Goal: Information Seeking & Learning: Learn about a topic

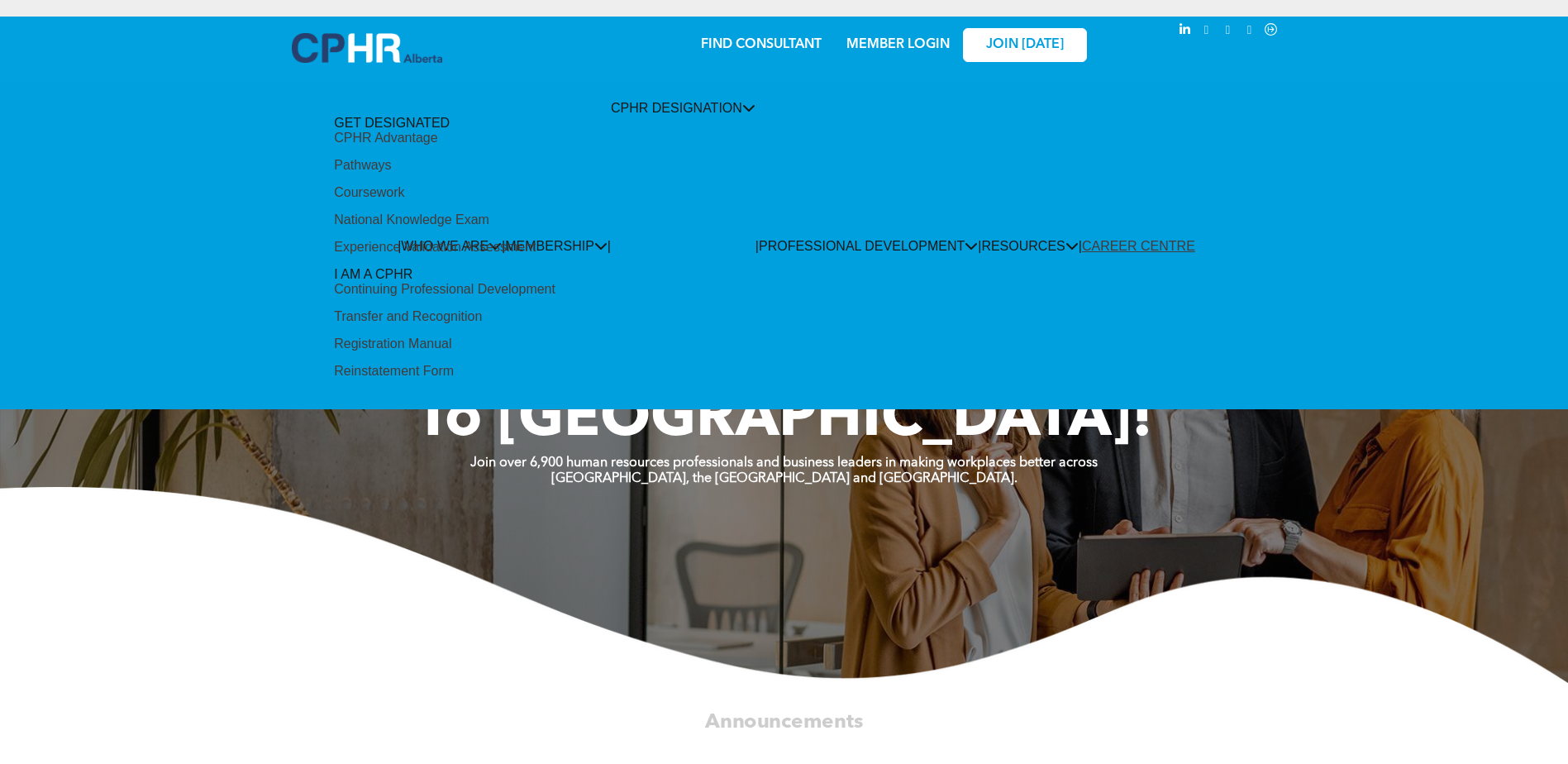
click at [673, 115] on span "CPHR DESIGNATION" at bounding box center [684, 108] width 144 height 14
click at [437, 145] on div "CPHR Advantage" at bounding box center [386, 138] width 103 height 15
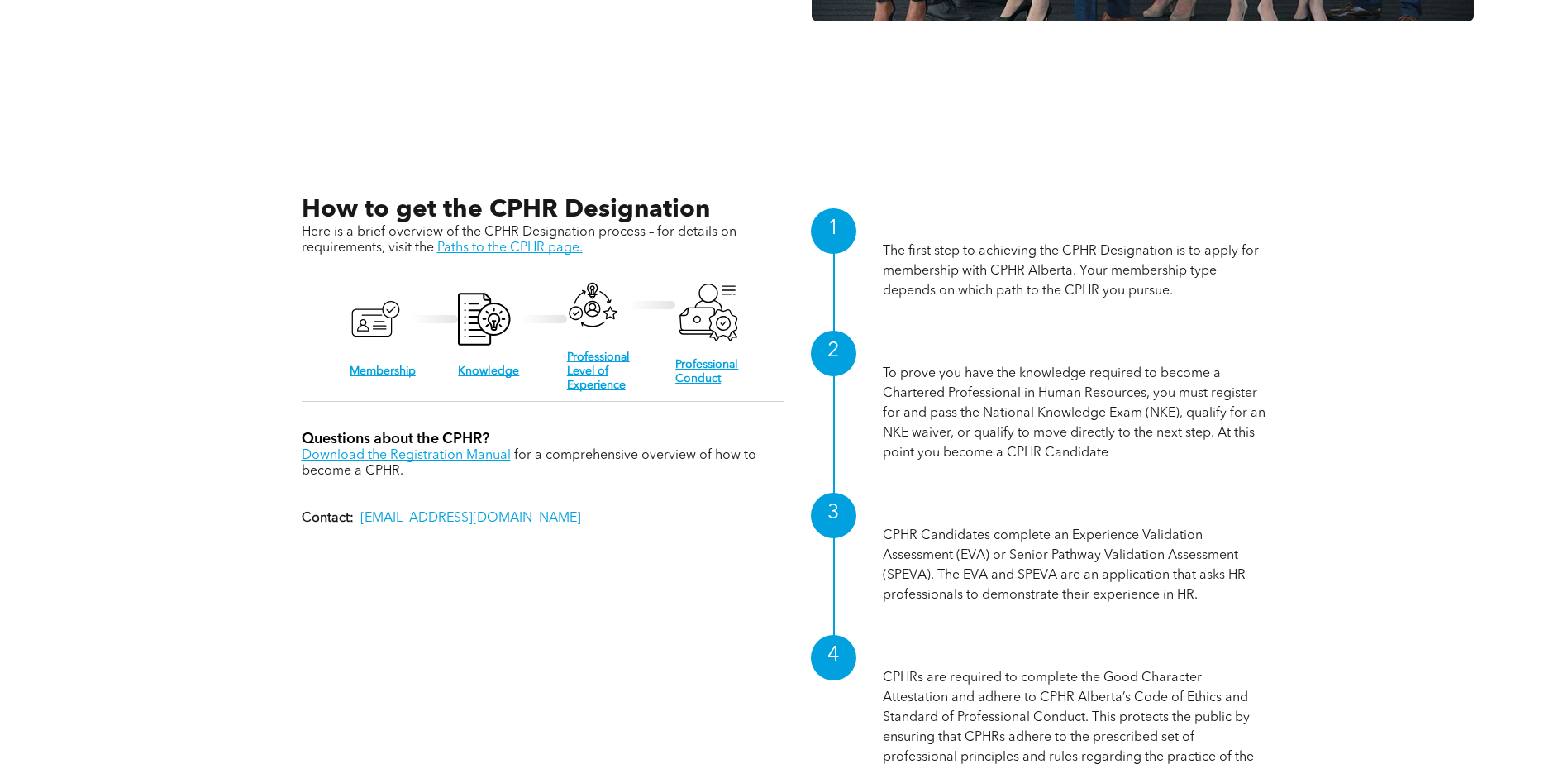
scroll to position [1820, 0]
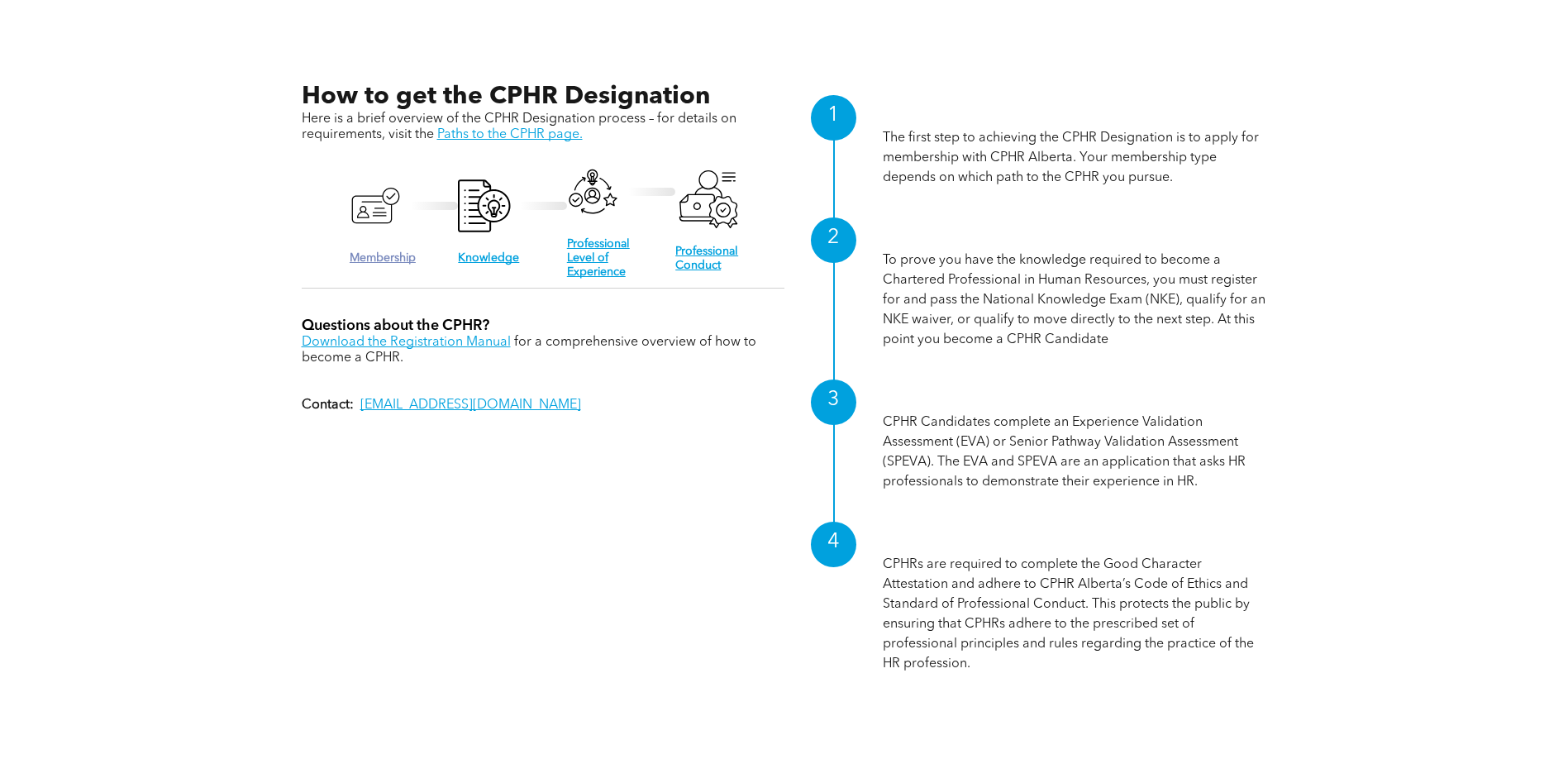
click at [395, 252] on link "Membership" at bounding box center [383, 258] width 66 height 12
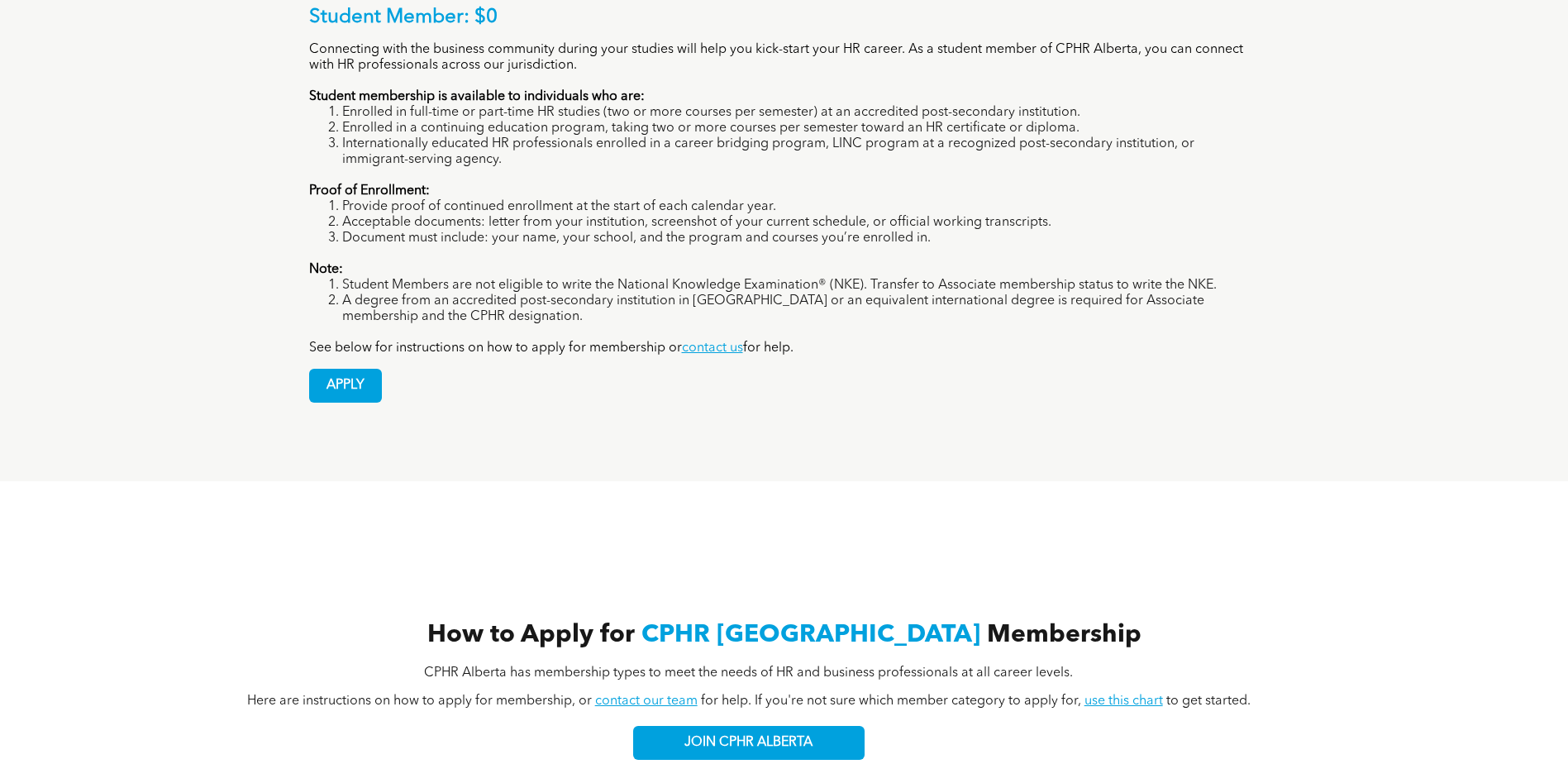
scroll to position [1158, 0]
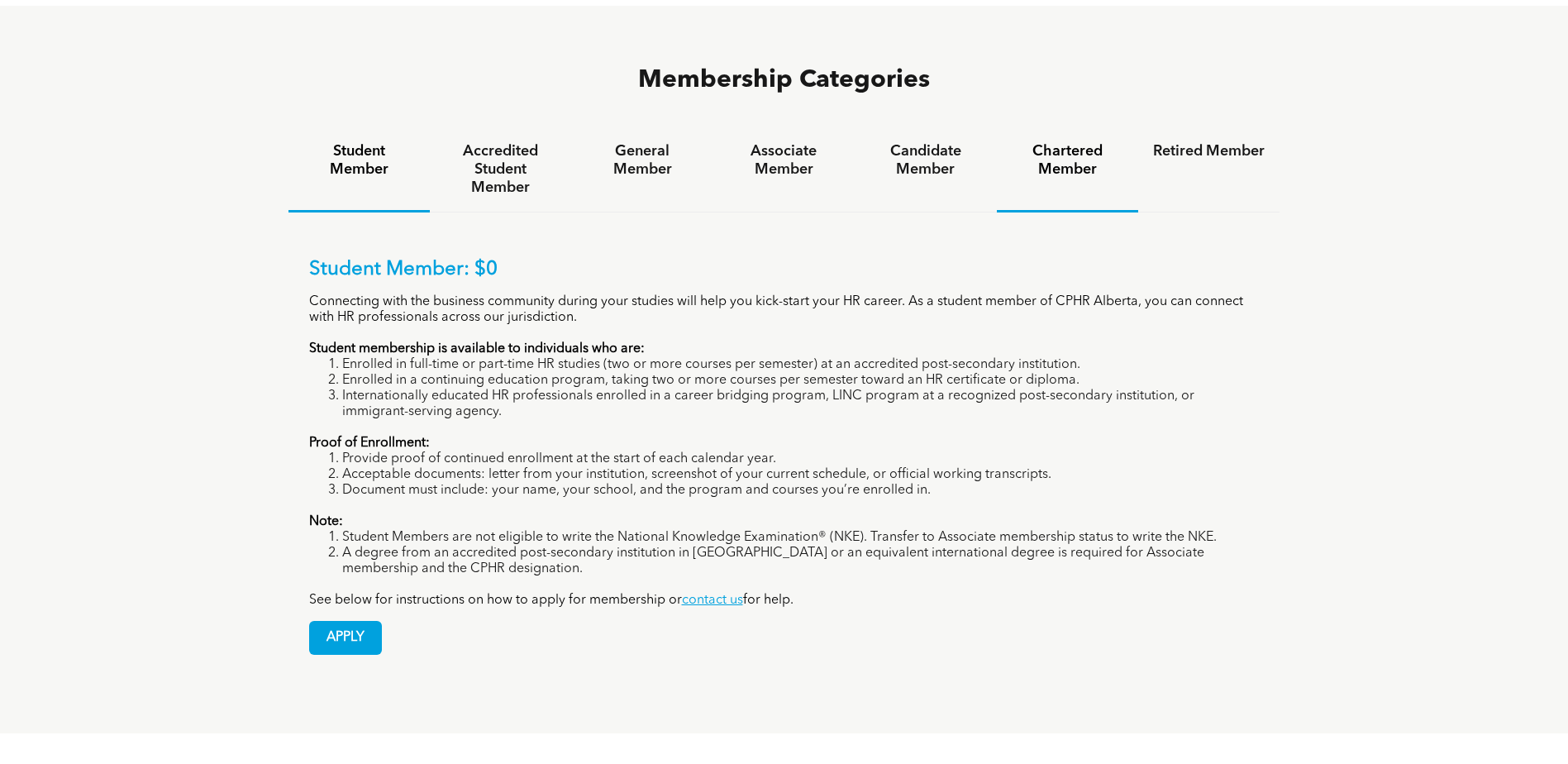
click at [1089, 128] on div "Chartered Member" at bounding box center [1067, 170] width 141 height 85
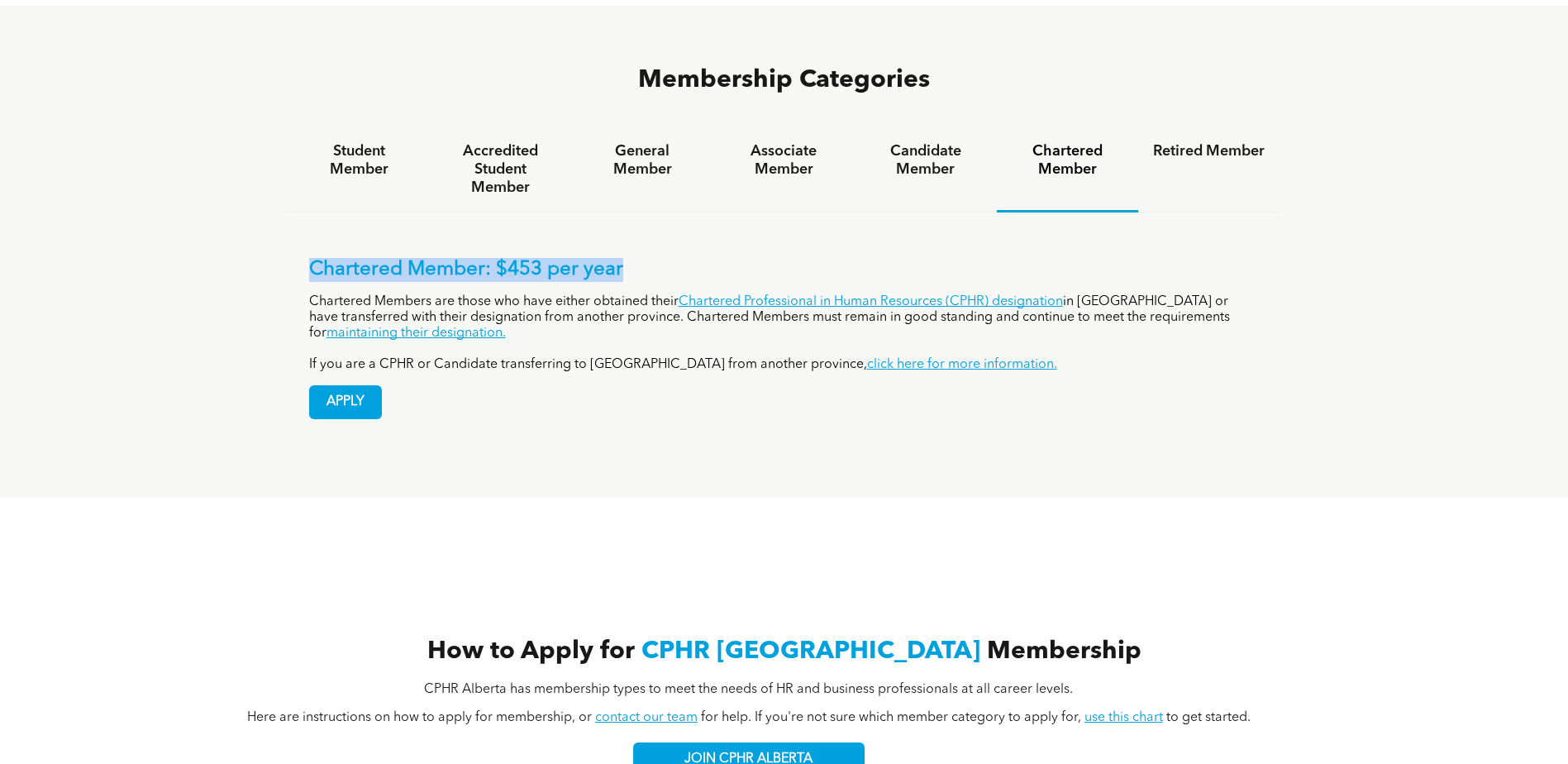
drag, startPoint x: 647, startPoint y: 207, endPoint x: 293, endPoint y: 205, distance: 354.0
click at [293, 213] on div "Chartered Member: $453 per year Chartered Members are those who have either obt…" at bounding box center [784, 327] width 992 height 228
drag, startPoint x: 293, startPoint y: 205, endPoint x: 486, endPoint y: 214, distance: 193.2
copy p "Chartered Member: $453 per year"
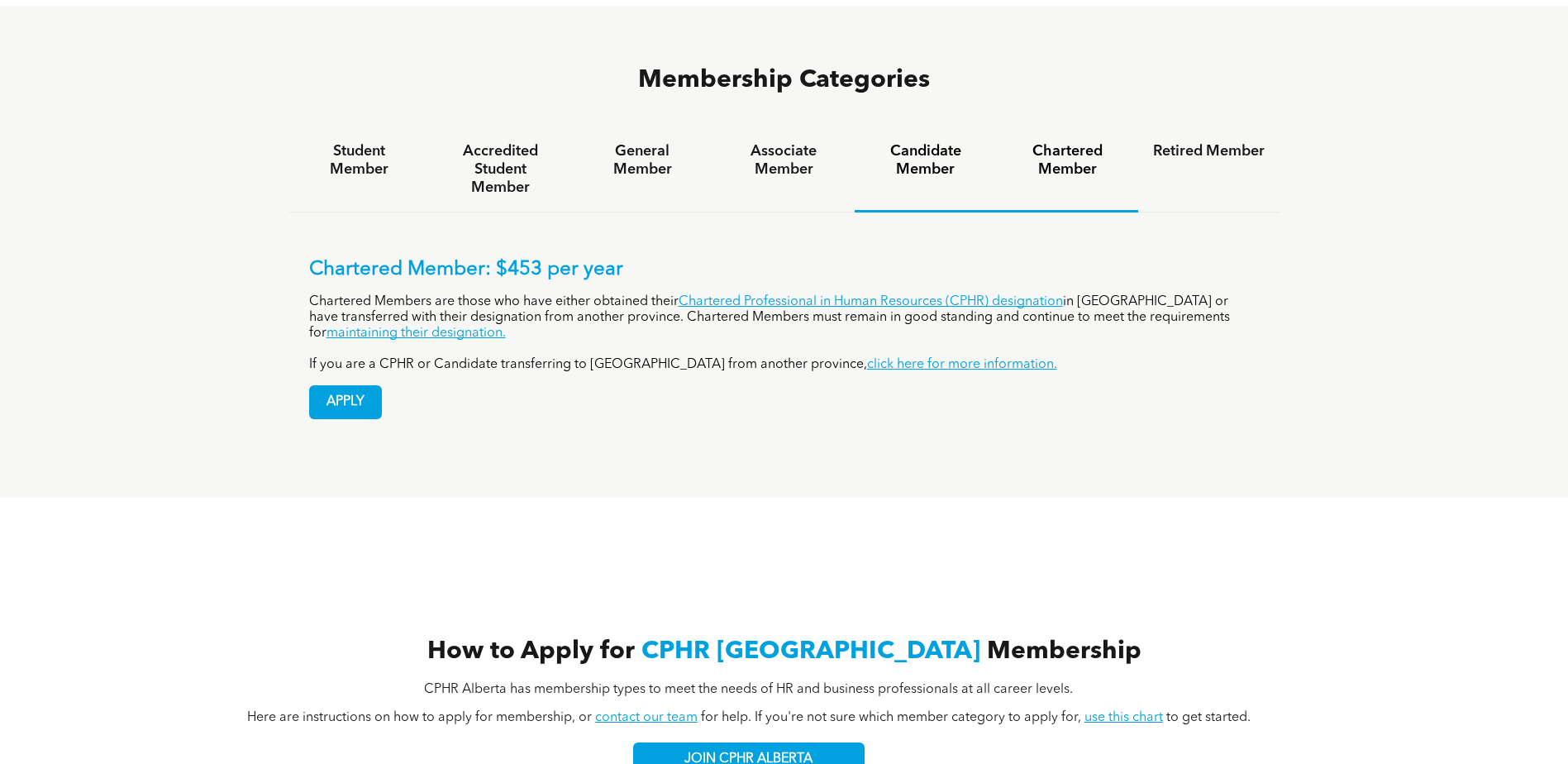
click at [924, 143] on h4 "Candidate Member" at bounding box center [925, 160] width 112 height 37
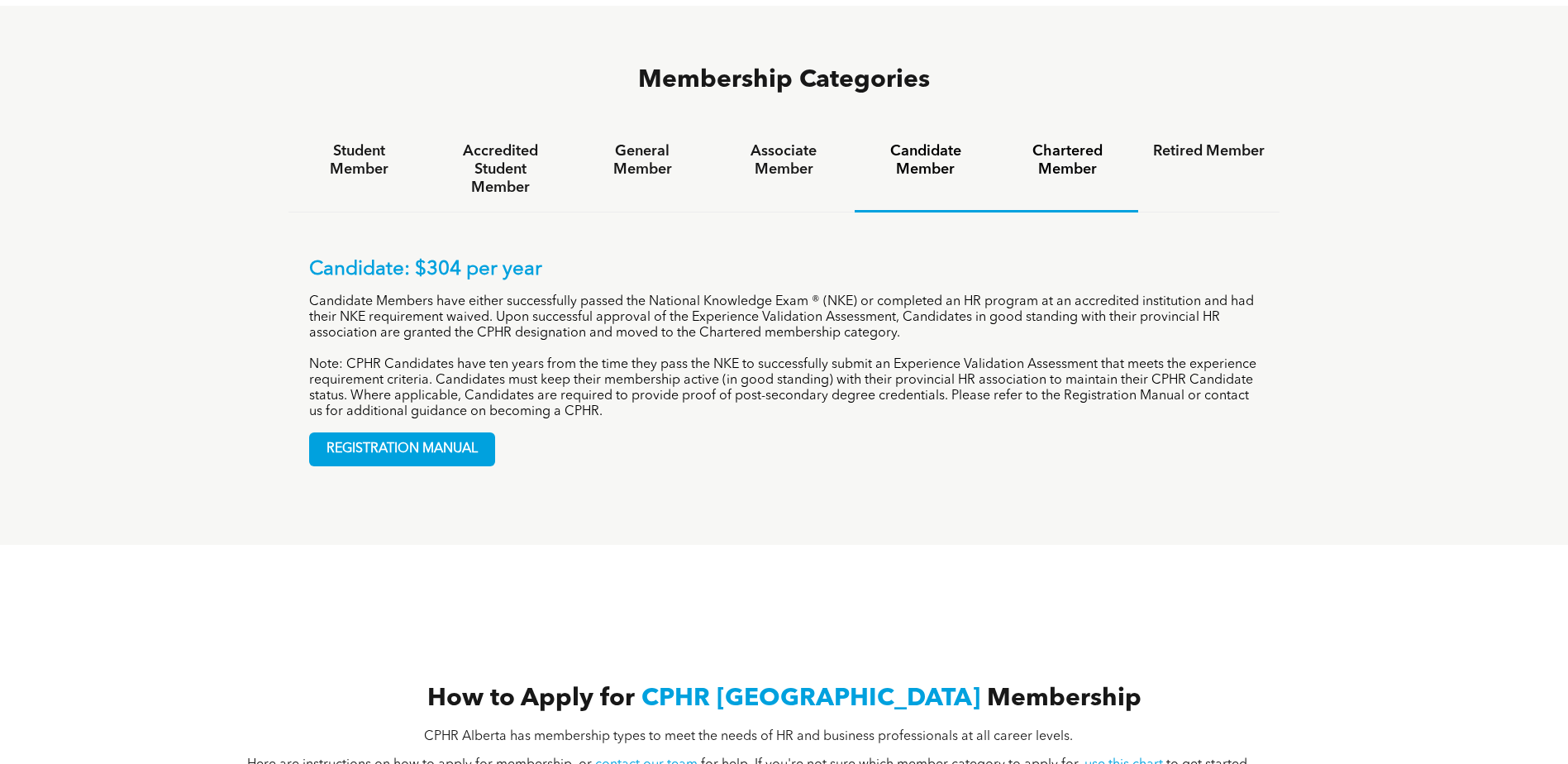
click at [1064, 128] on div "Chartered Member" at bounding box center [1067, 170] width 141 height 85
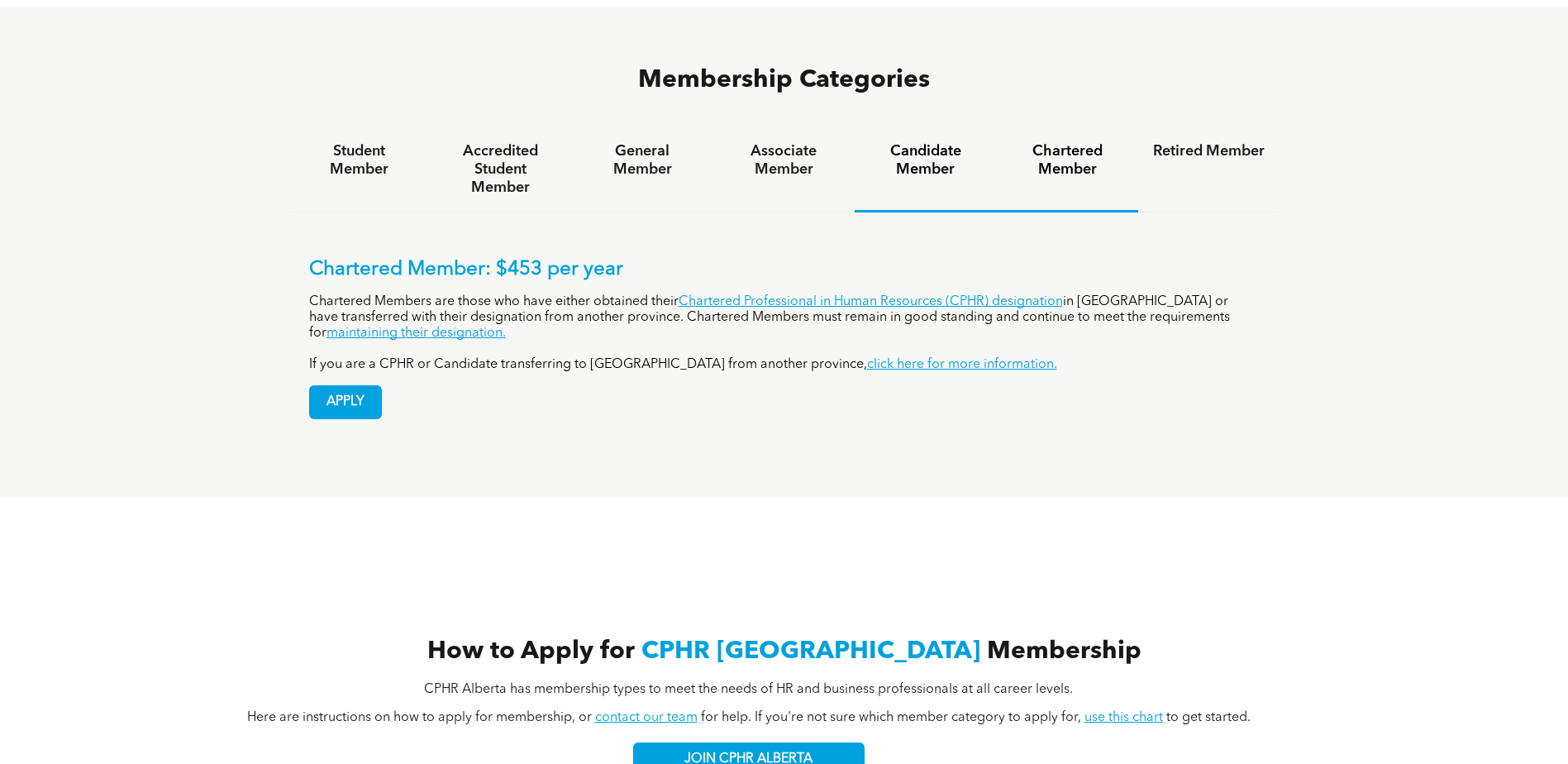
click at [959, 128] on div "Candidate Member" at bounding box center [925, 170] width 141 height 85
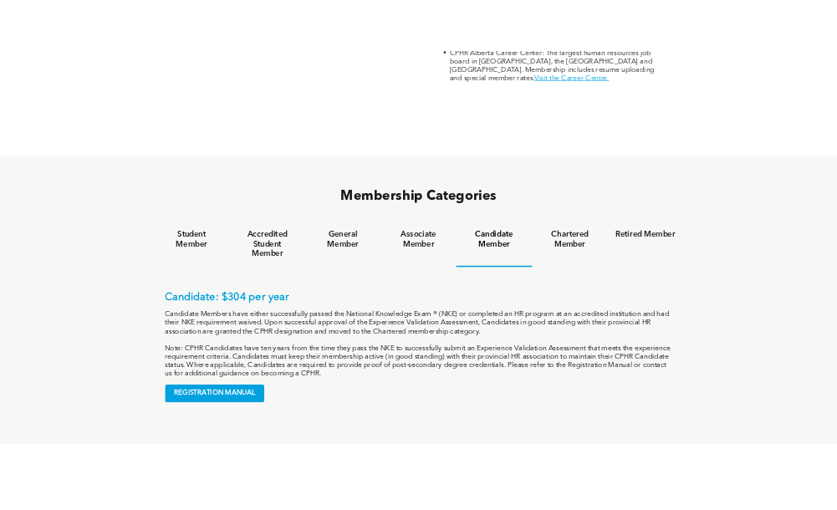
scroll to position [1003, 0]
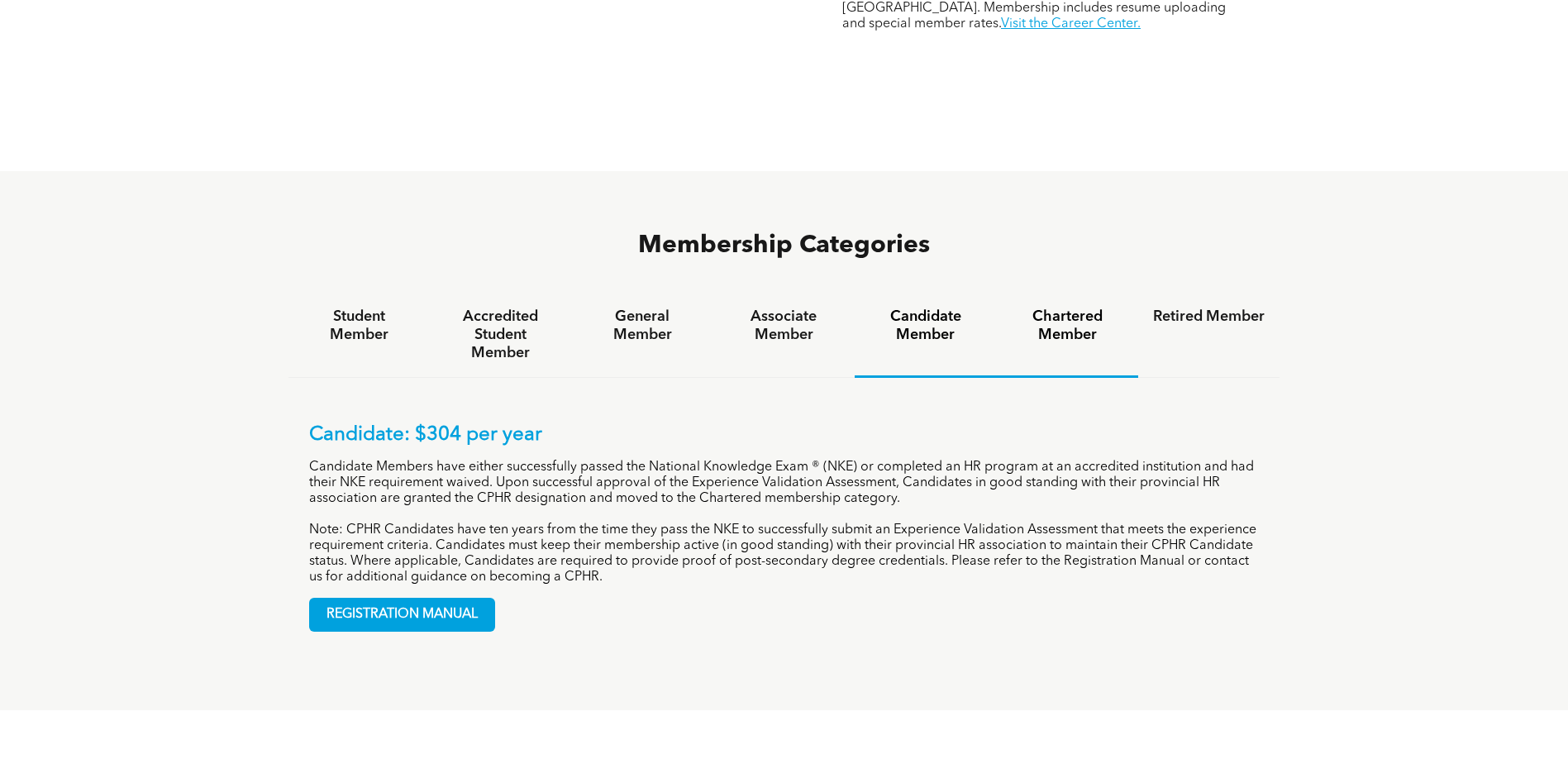
click at [1090, 308] on h4 "Chartered Member" at bounding box center [1067, 326] width 112 height 37
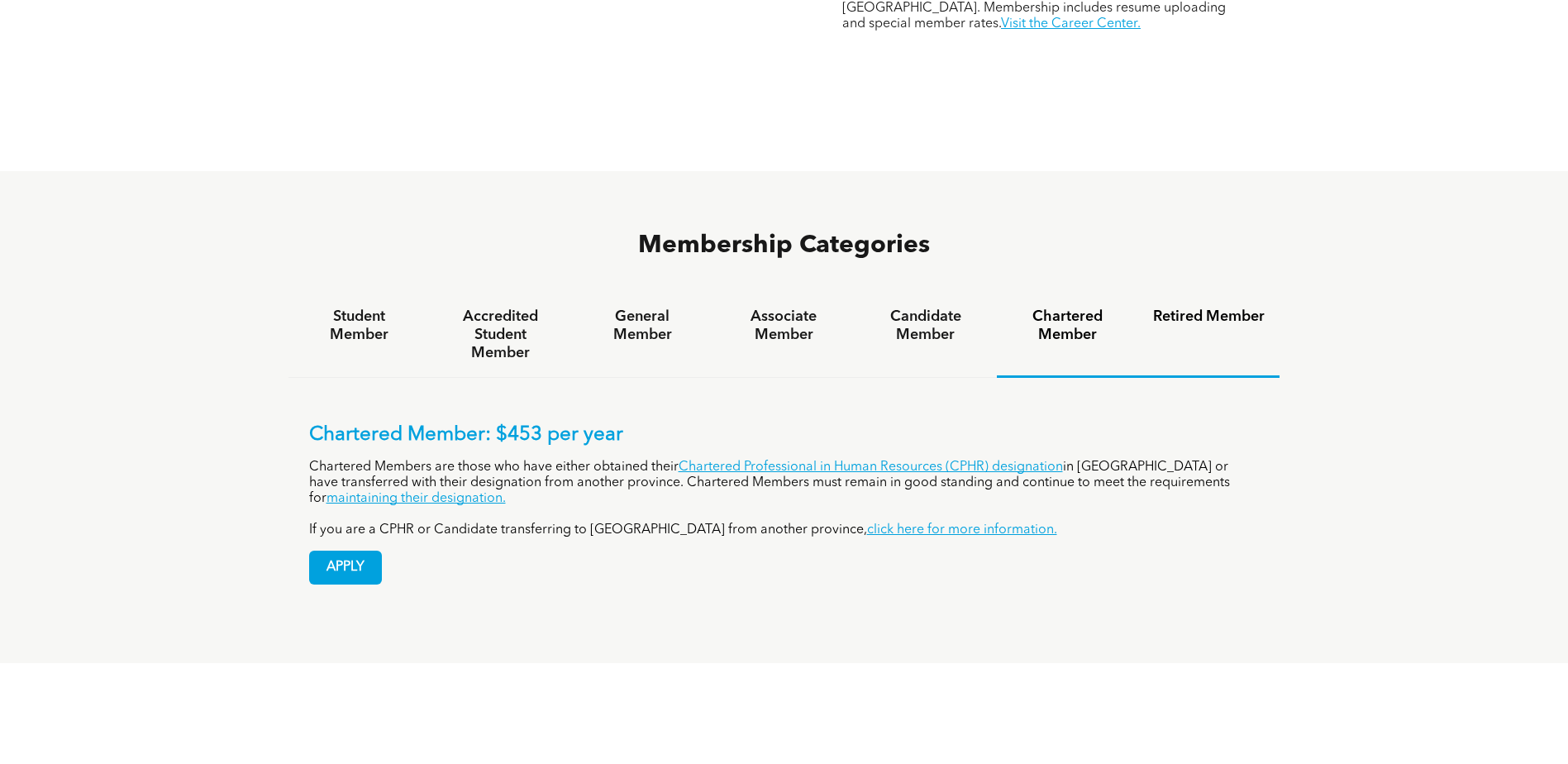
click at [1216, 308] on h4 "Retired Member" at bounding box center [1209, 317] width 112 height 18
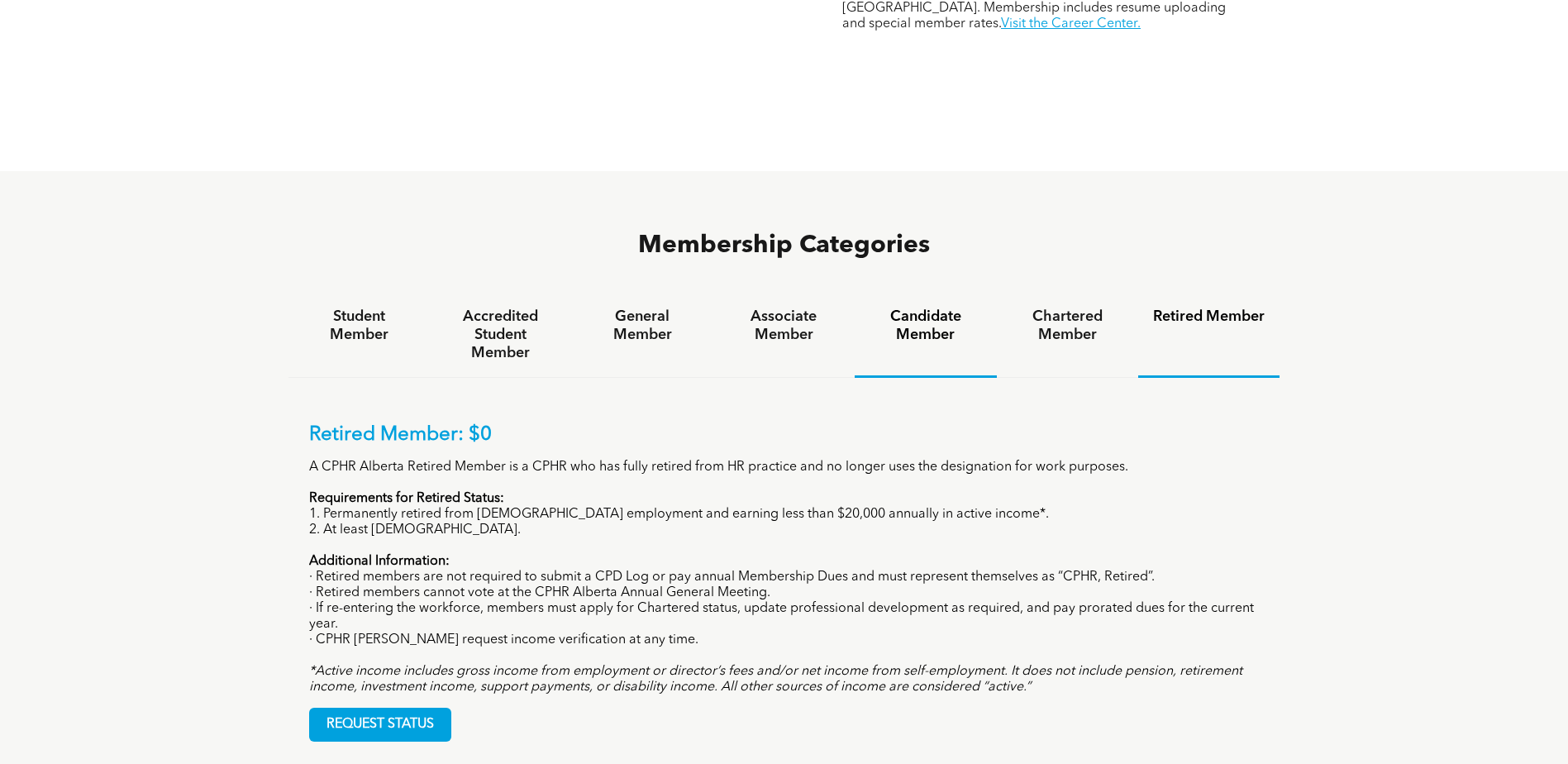
click at [906, 308] on h4 "Candidate Member" at bounding box center [925, 326] width 112 height 37
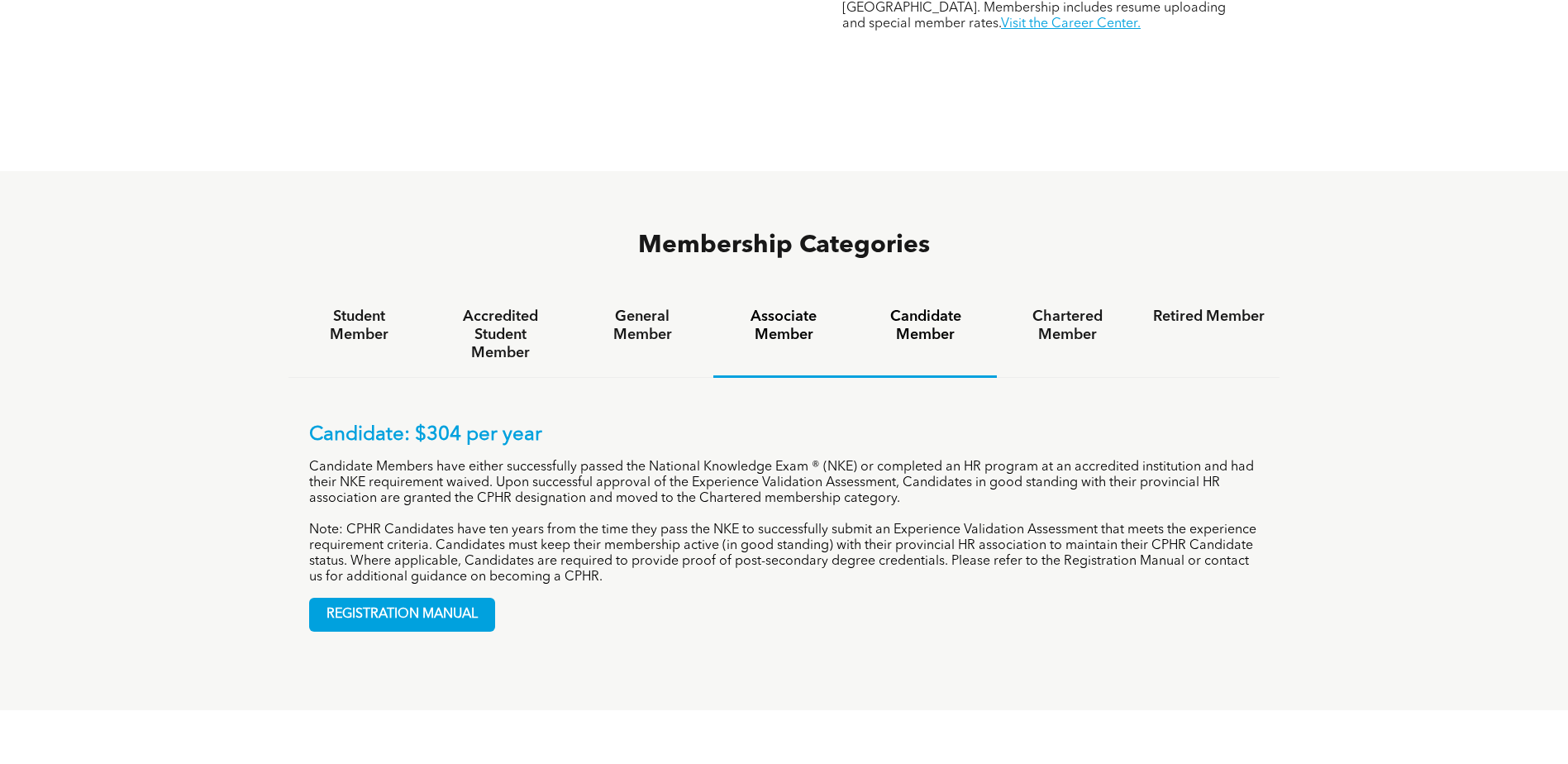
click at [798, 308] on h4 "Associate Member" at bounding box center [784, 326] width 112 height 37
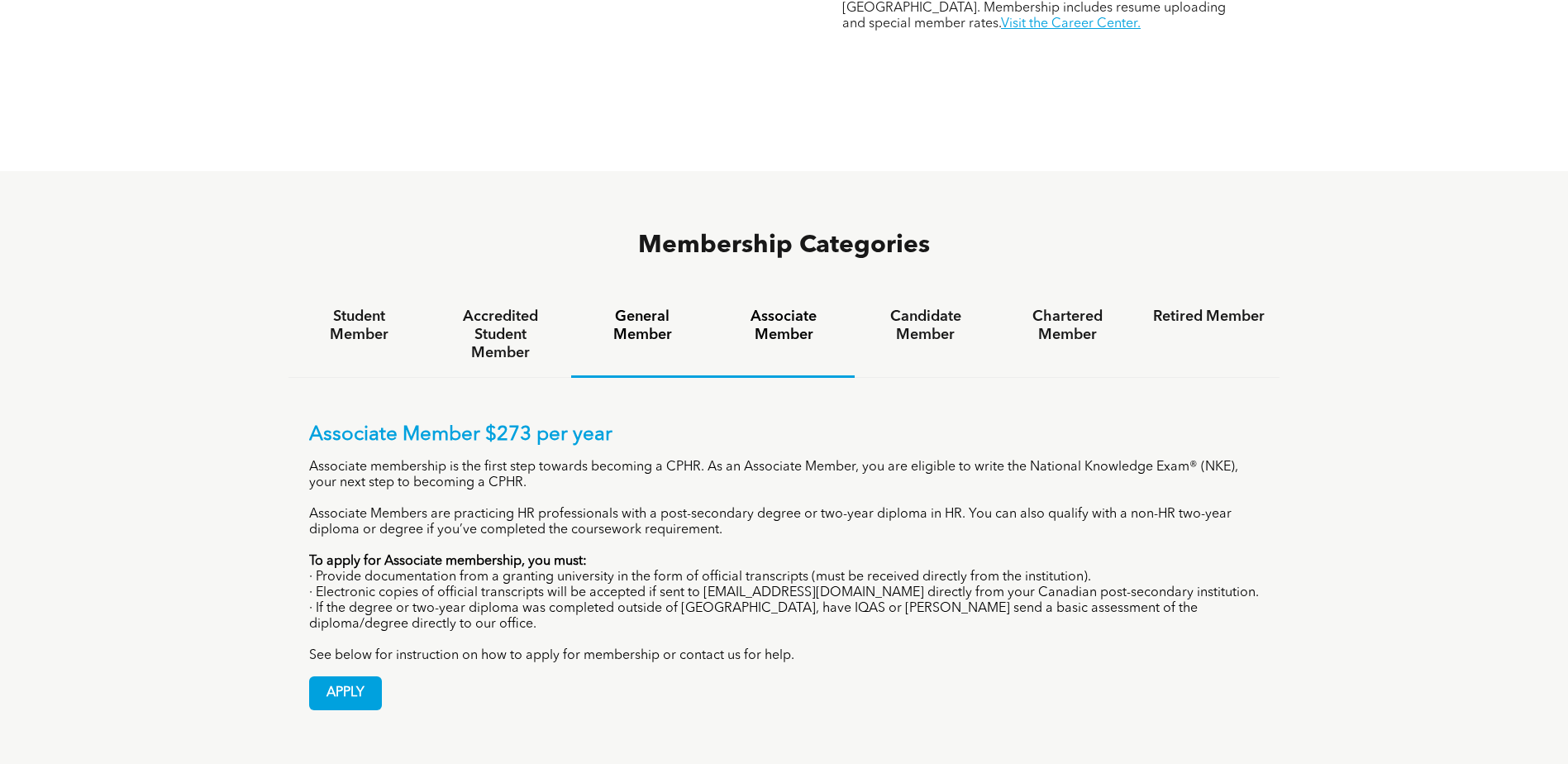
click at [596, 308] on h4 "General Member" at bounding box center [642, 326] width 112 height 37
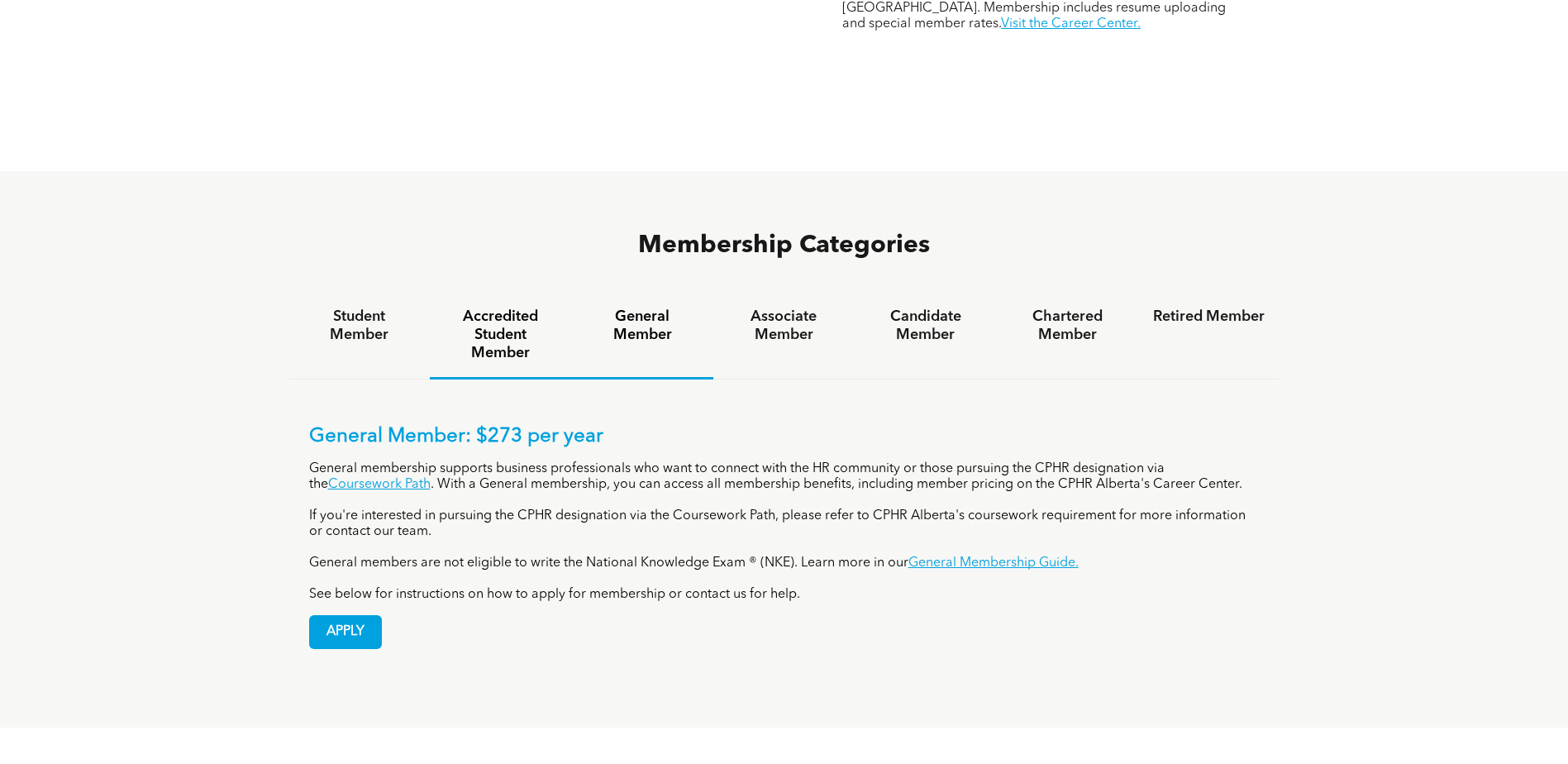
click at [495, 308] on h4 "Accredited Student Member" at bounding box center [501, 334] width 112 height 54
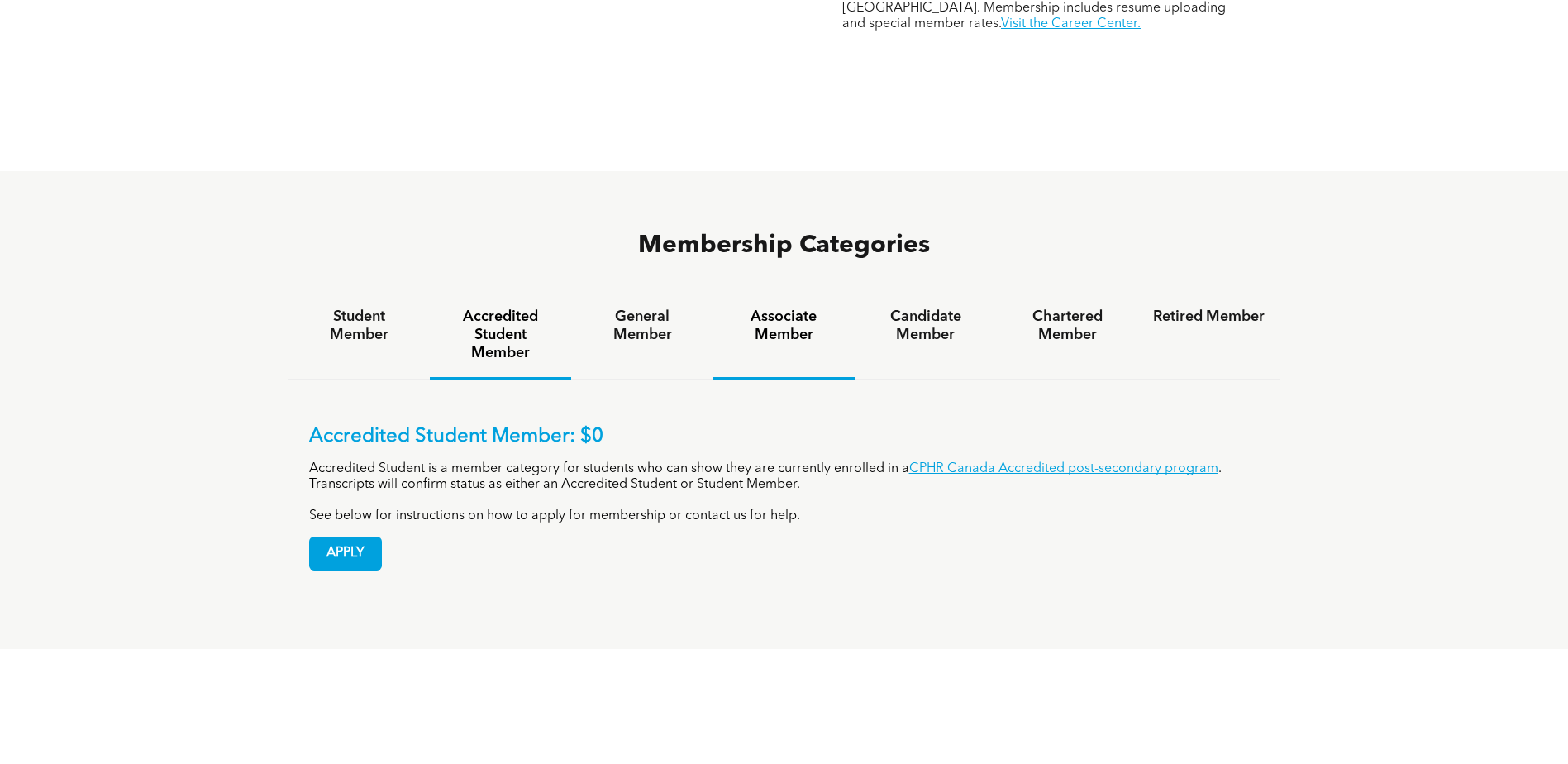
click at [646, 308] on h4 "General Member" at bounding box center [642, 326] width 112 height 37
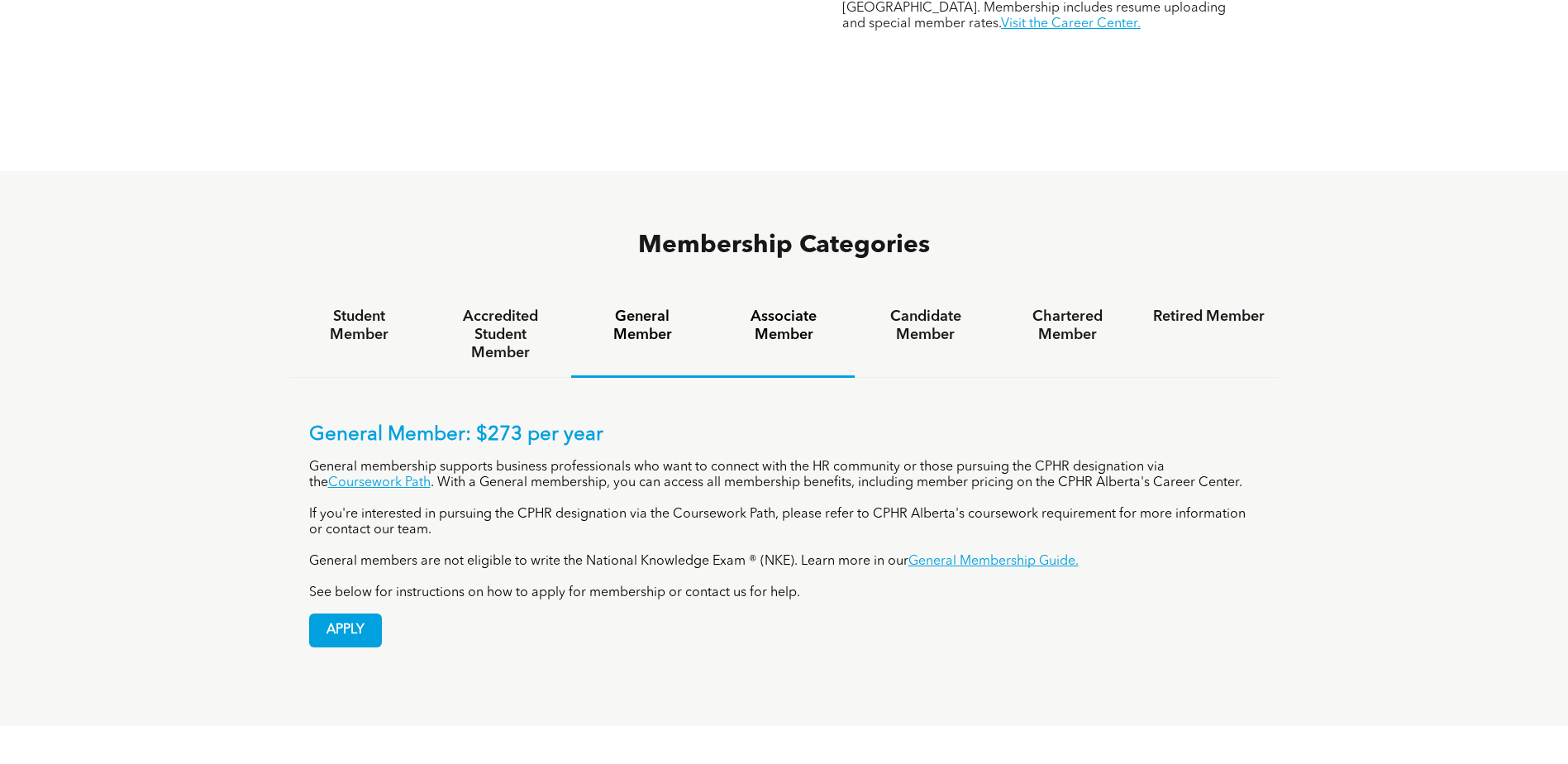
click at [789, 308] on h4 "Associate Member" at bounding box center [784, 326] width 112 height 37
